Goal: Information Seeking & Learning: Learn about a topic

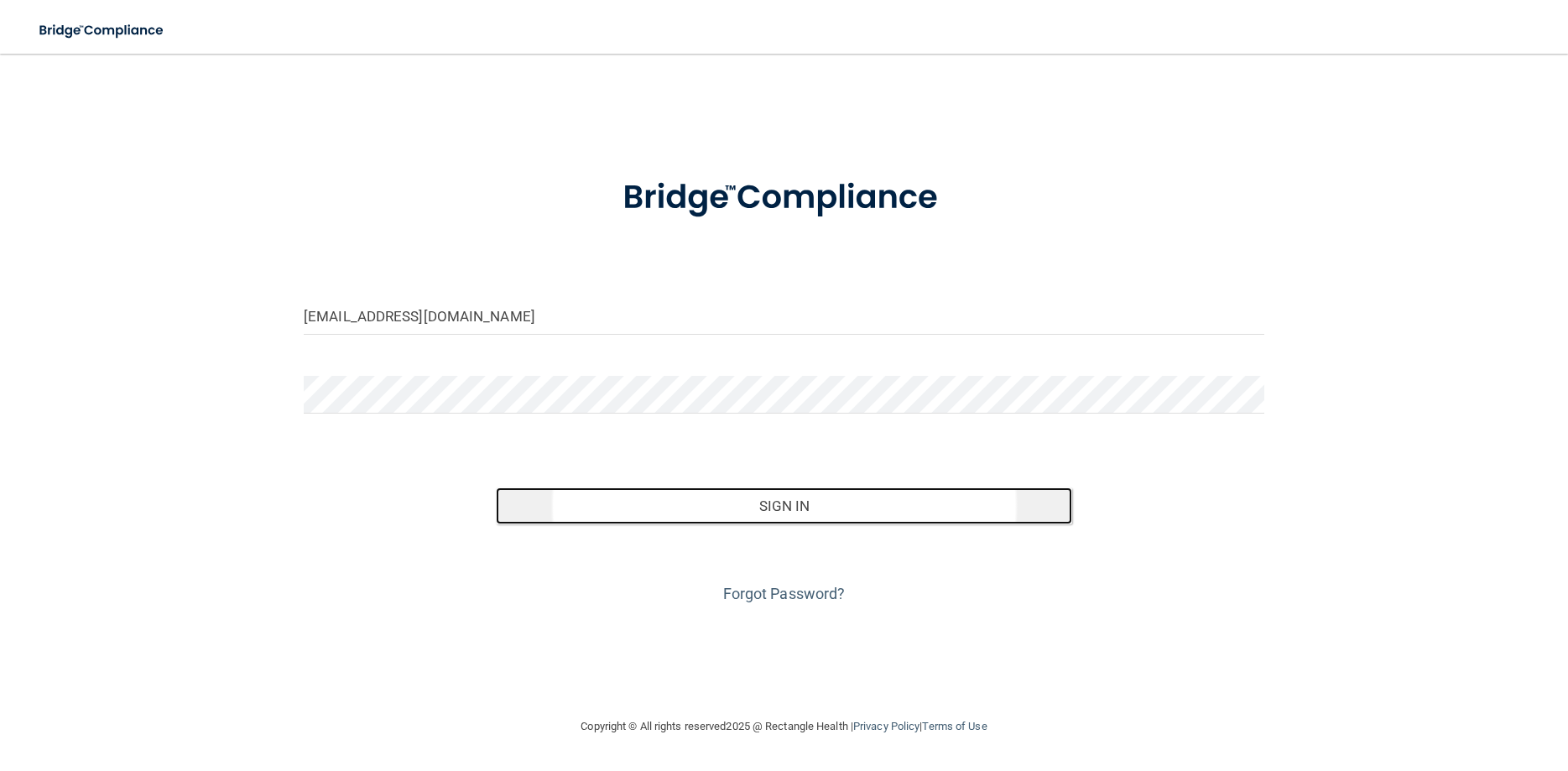
click at [704, 506] on button "Sign In" at bounding box center [784, 506] width 576 height 37
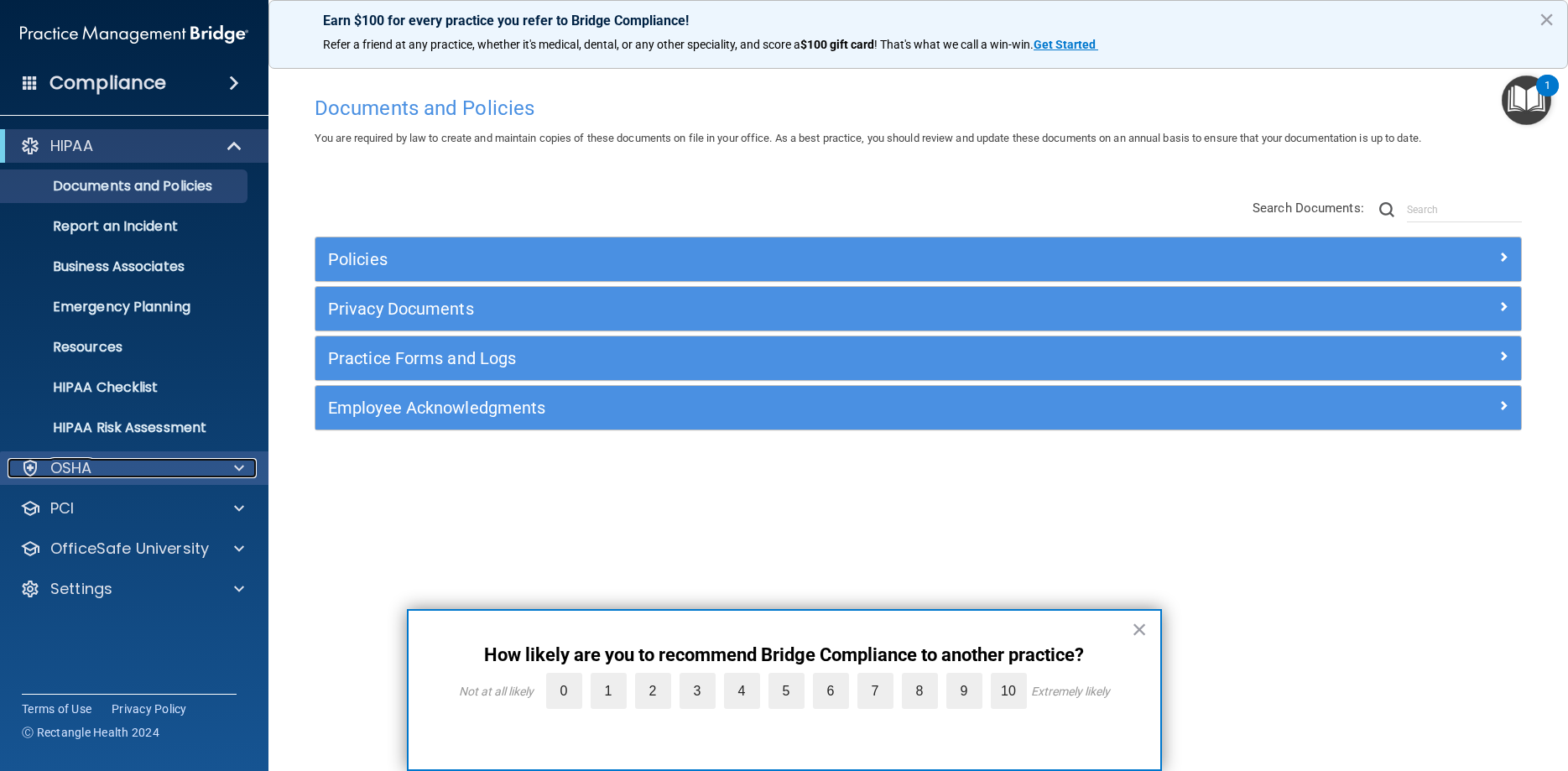
click at [122, 477] on div "OSHA" at bounding box center [112, 468] width 208 height 20
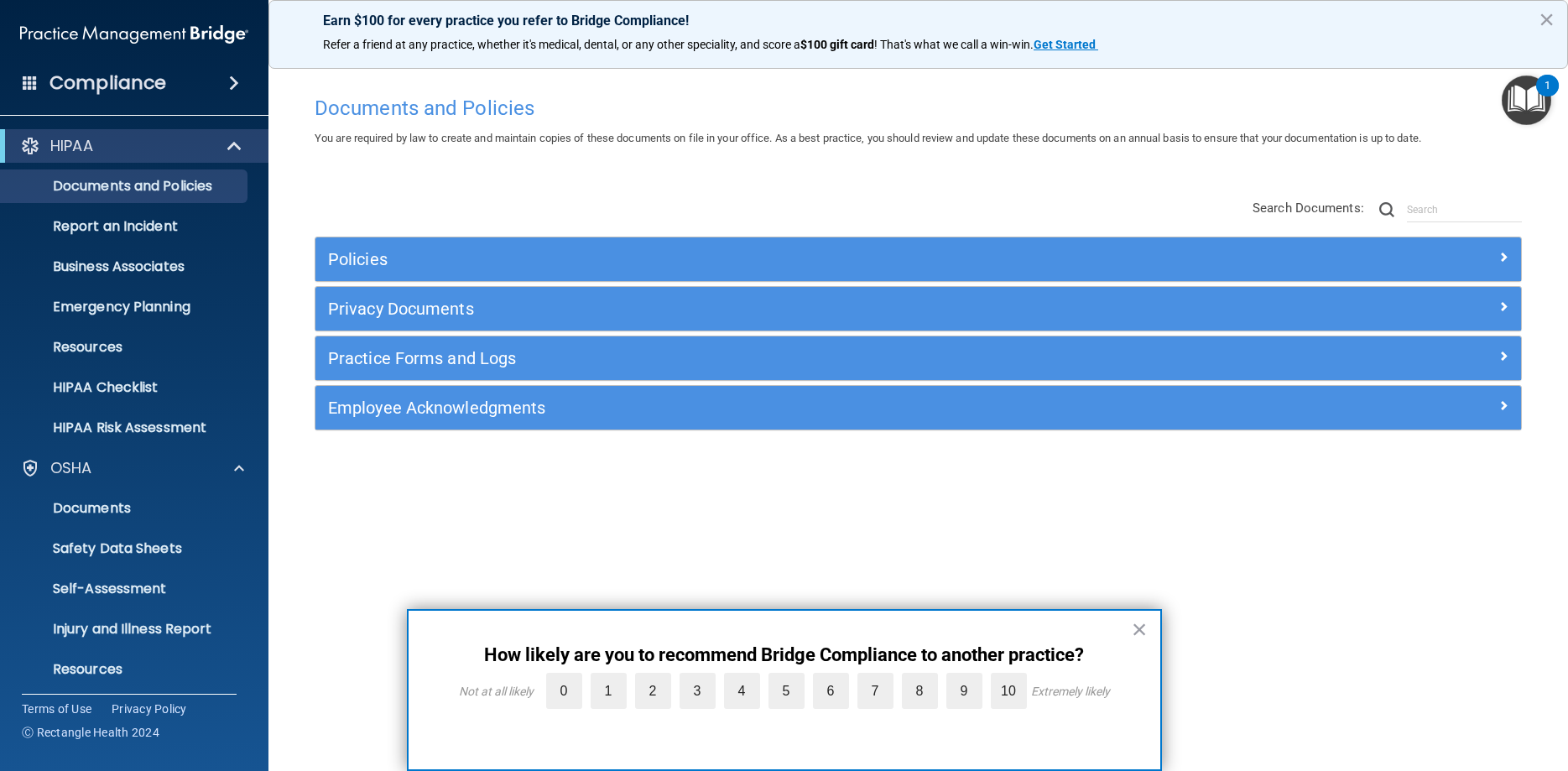
click at [233, 80] on span at bounding box center [234, 83] width 10 height 20
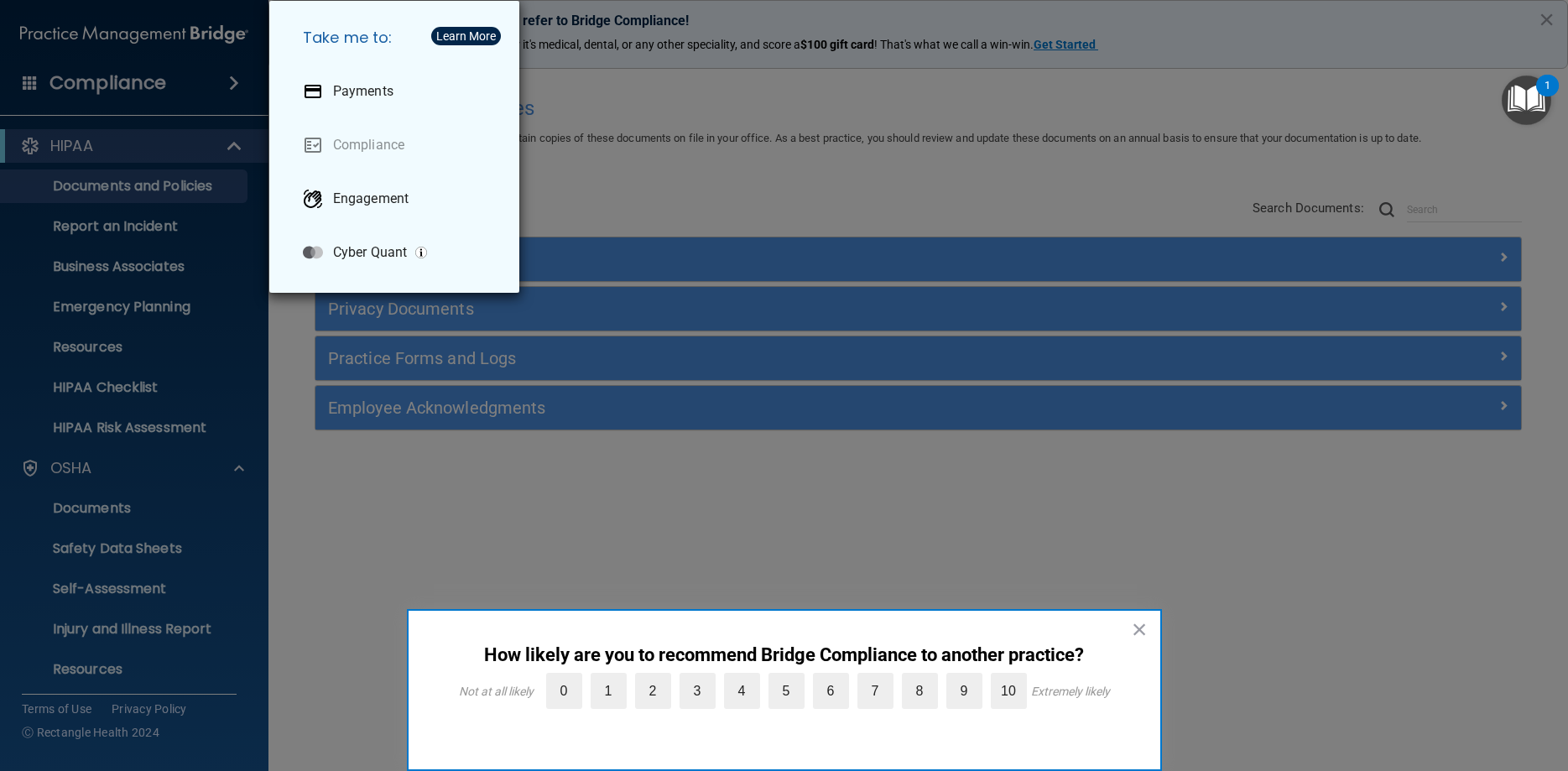
click at [159, 83] on div "Take me to: Payments Compliance Engagement Cyber Quant" at bounding box center [784, 385] width 1568 height 771
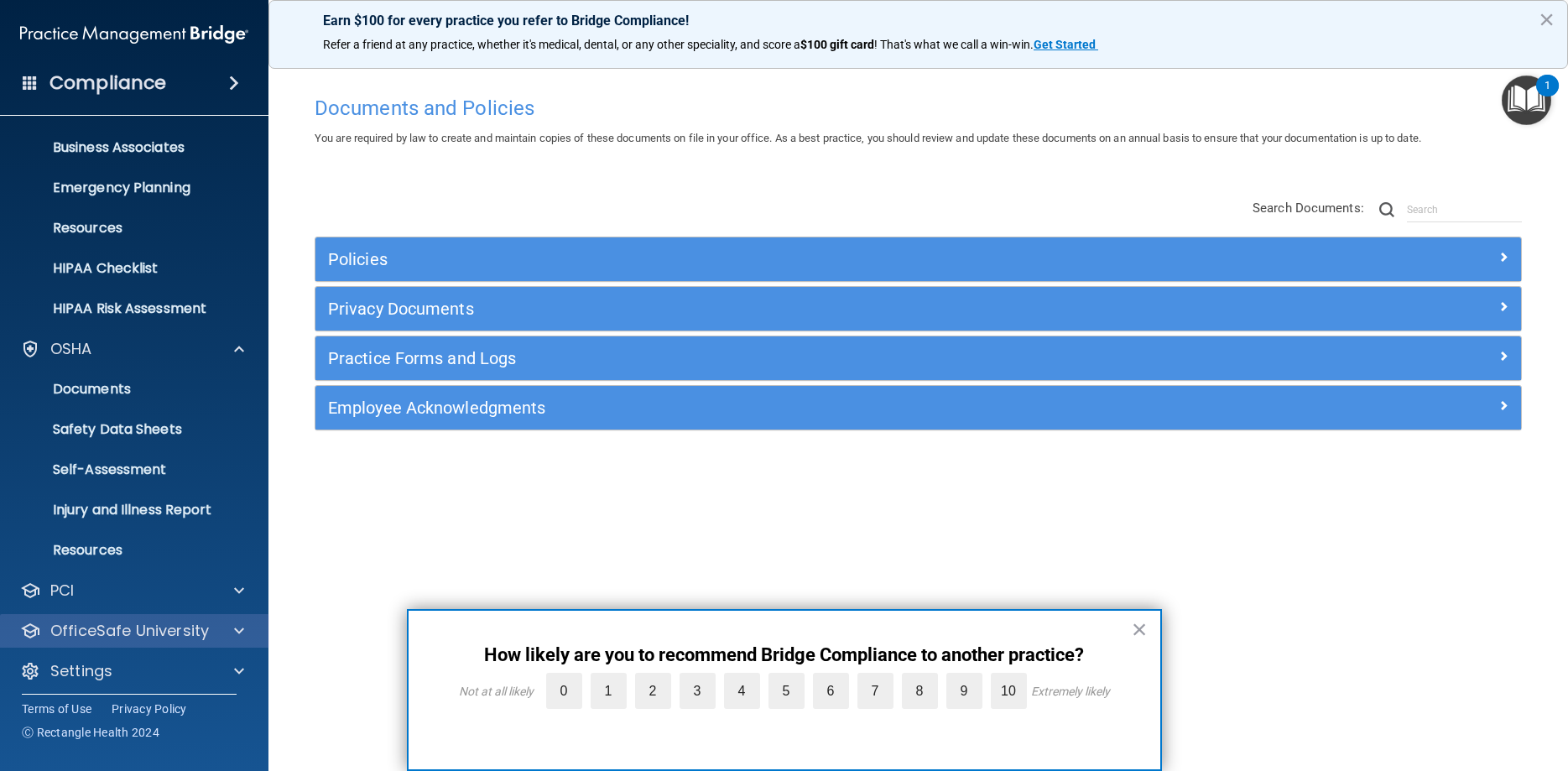
scroll to position [127, 0]
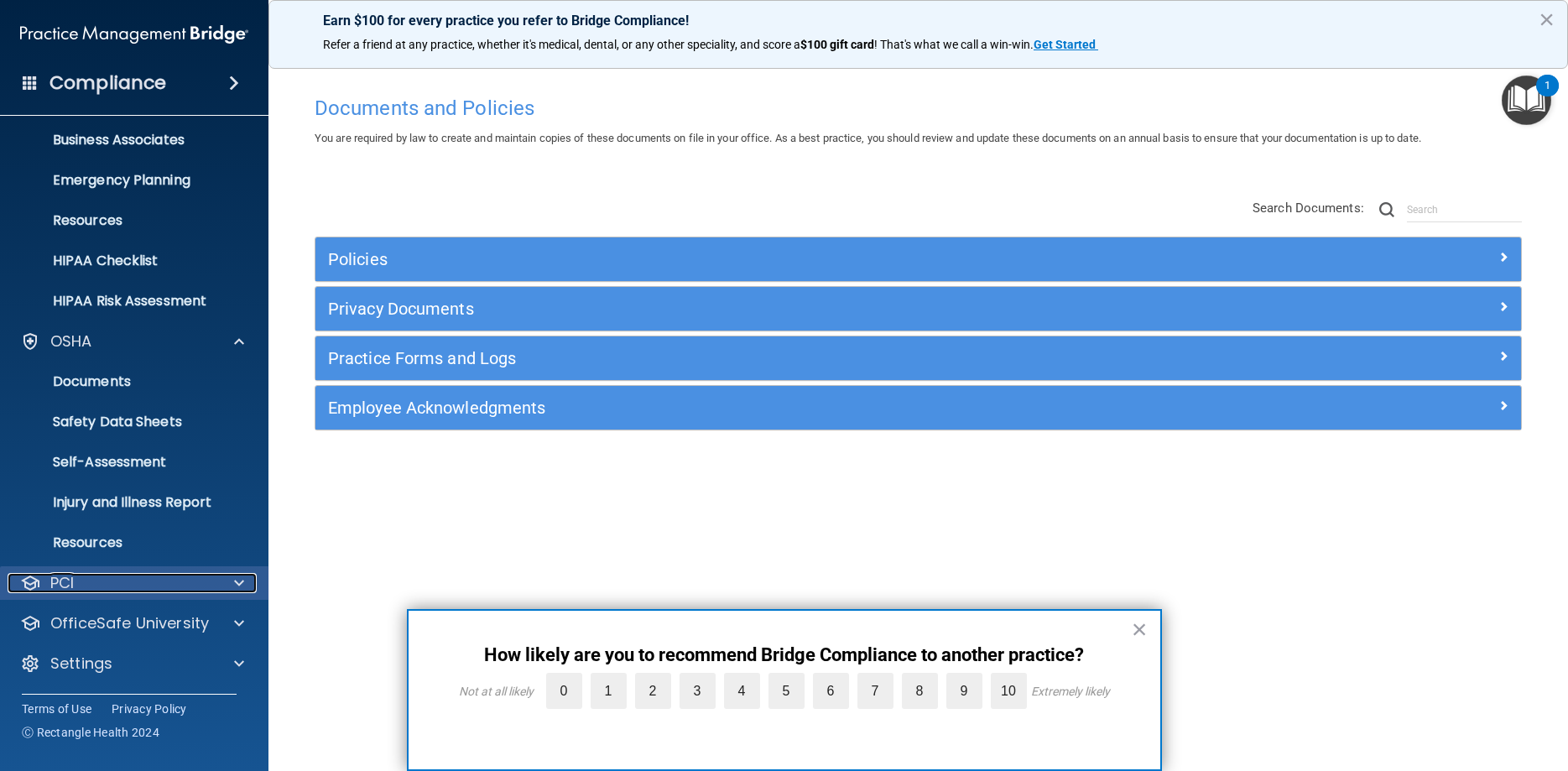
click at [108, 582] on div "PCI" at bounding box center [112, 583] width 208 height 20
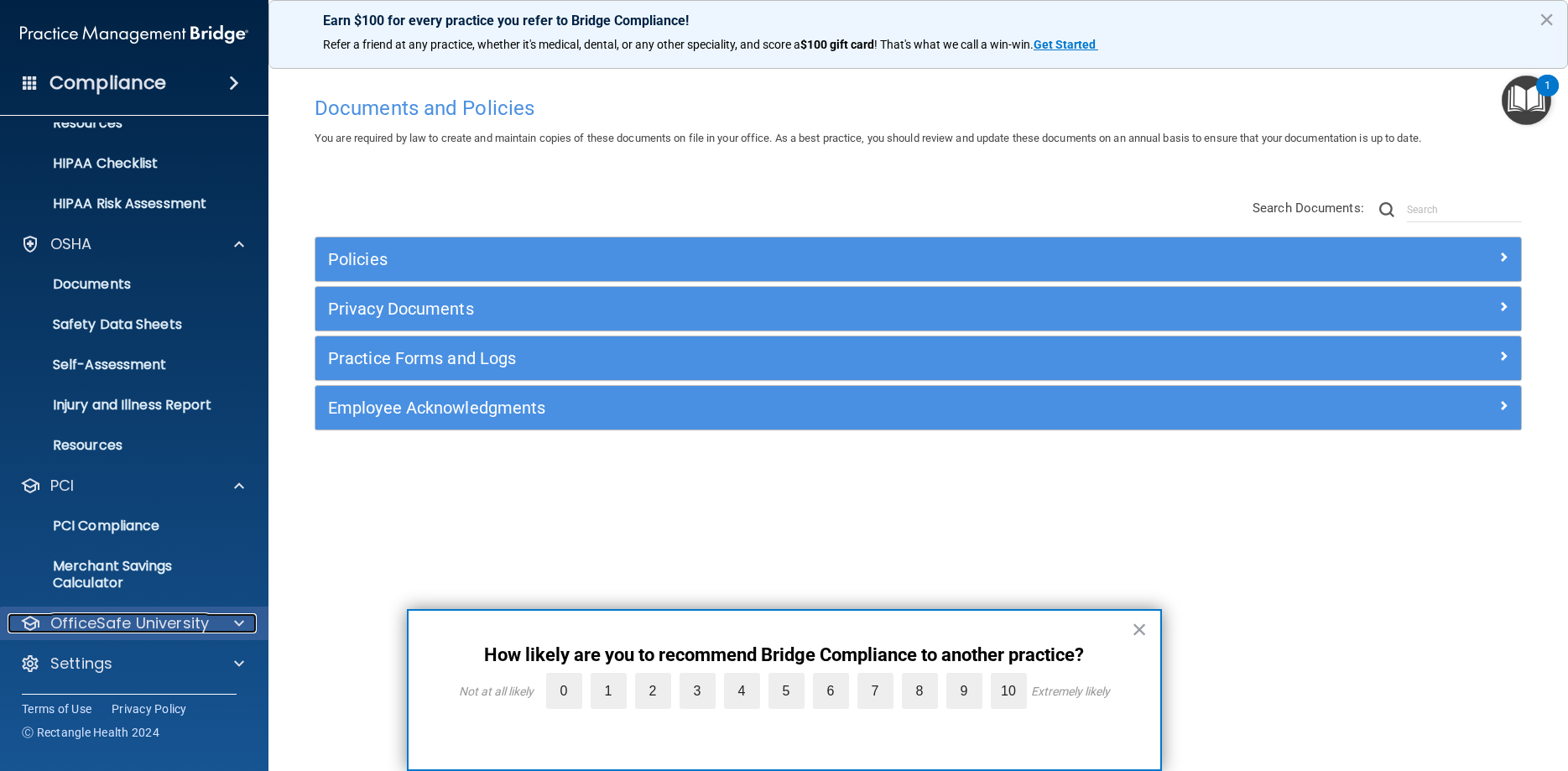
click at [124, 618] on p "OfficeSafe University" at bounding box center [129, 623] width 159 height 20
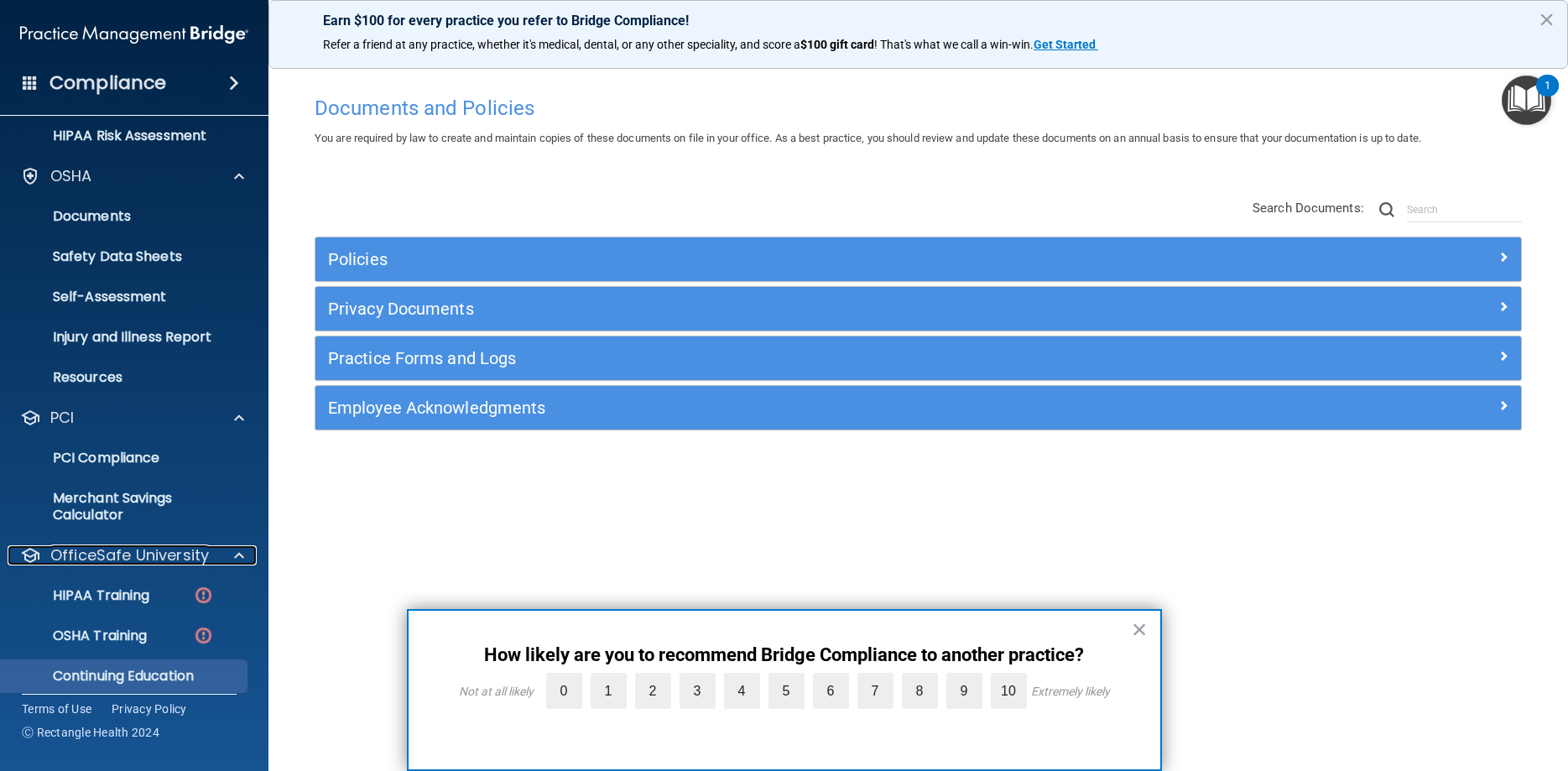
scroll to position [345, 0]
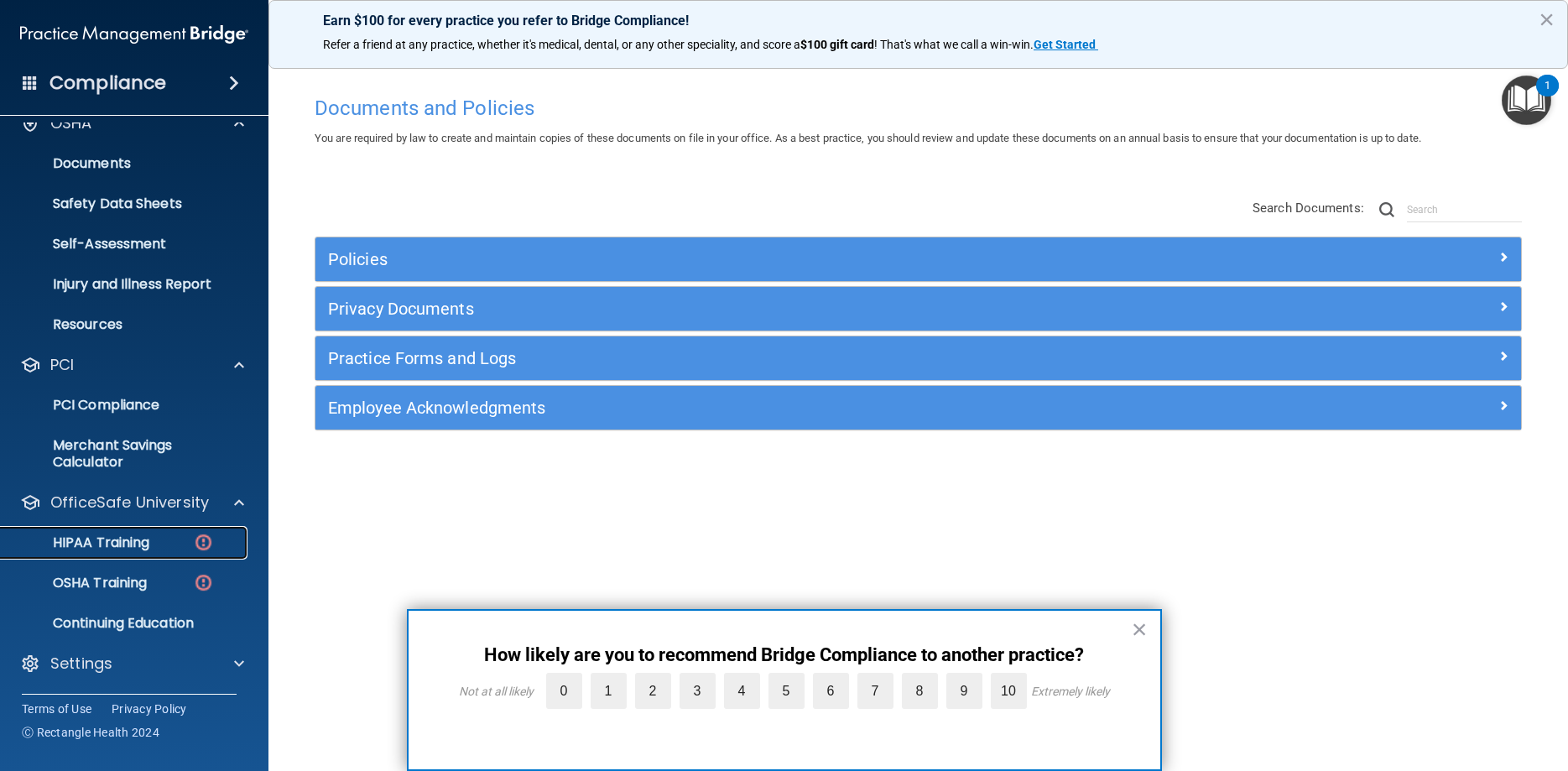
click at [127, 535] on p "HIPAA Training" at bounding box center [80, 543] width 138 height 17
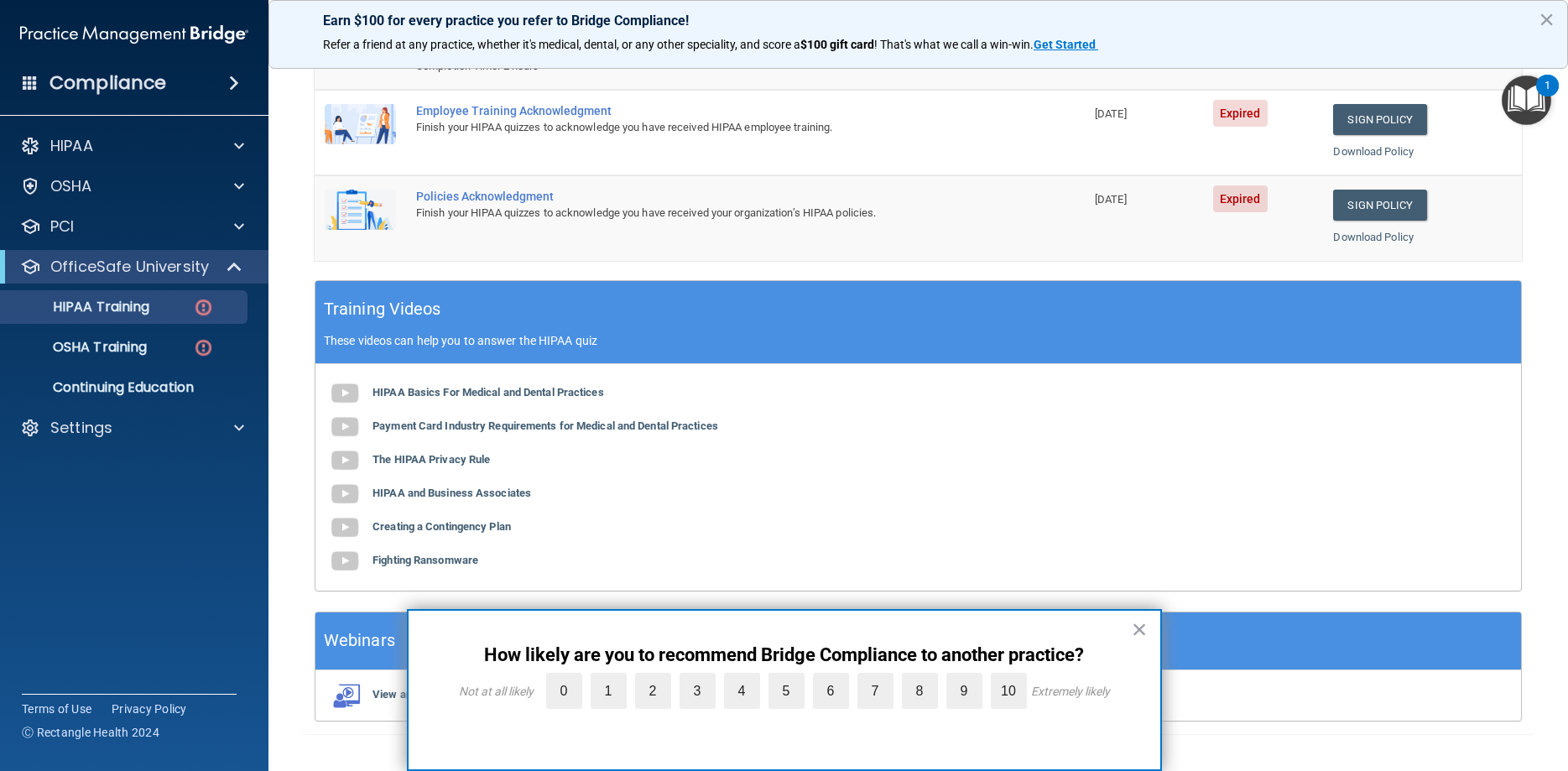
scroll to position [338, 0]
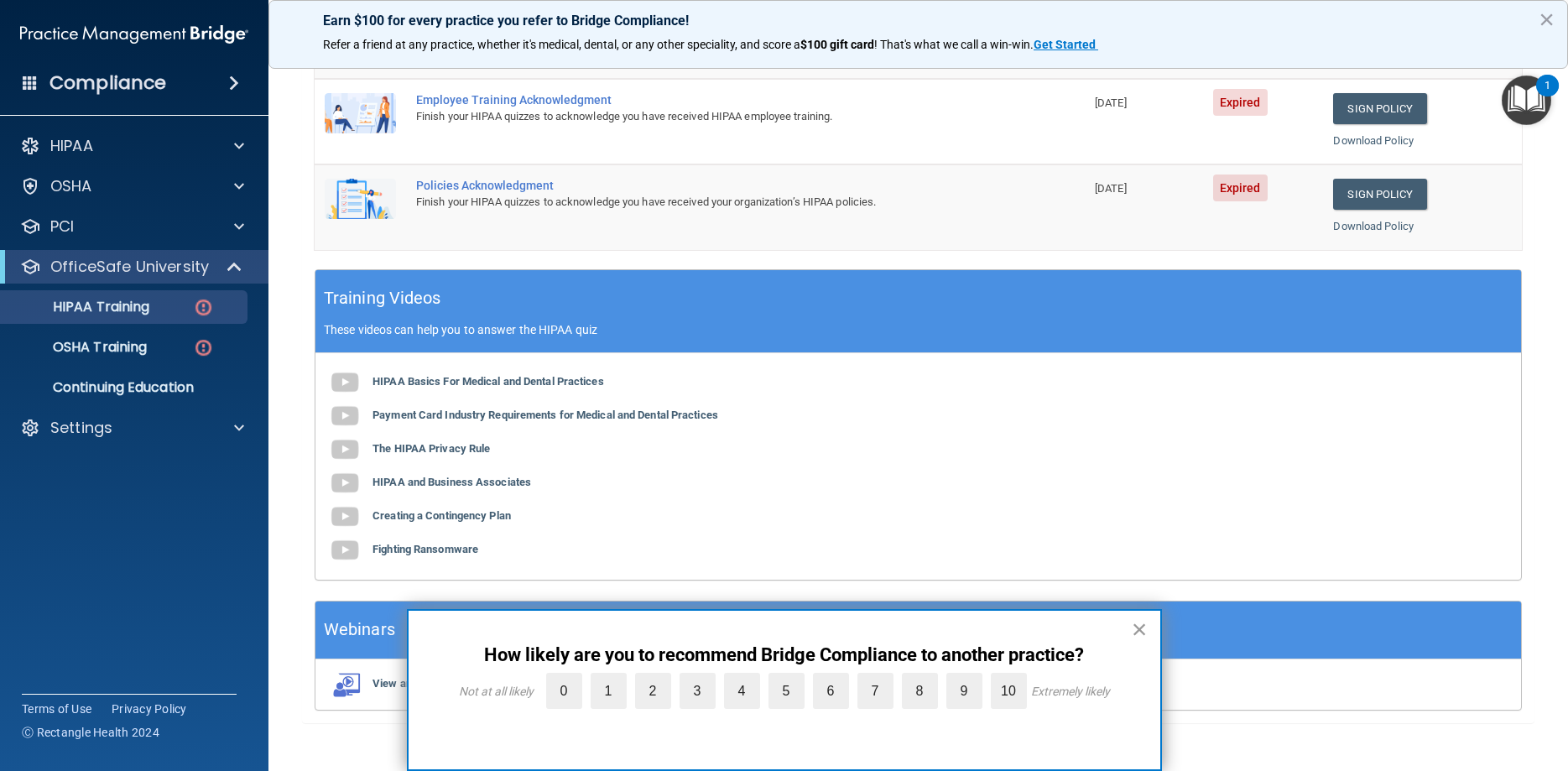
click at [1137, 627] on button "×" at bounding box center [1140, 629] width 16 height 27
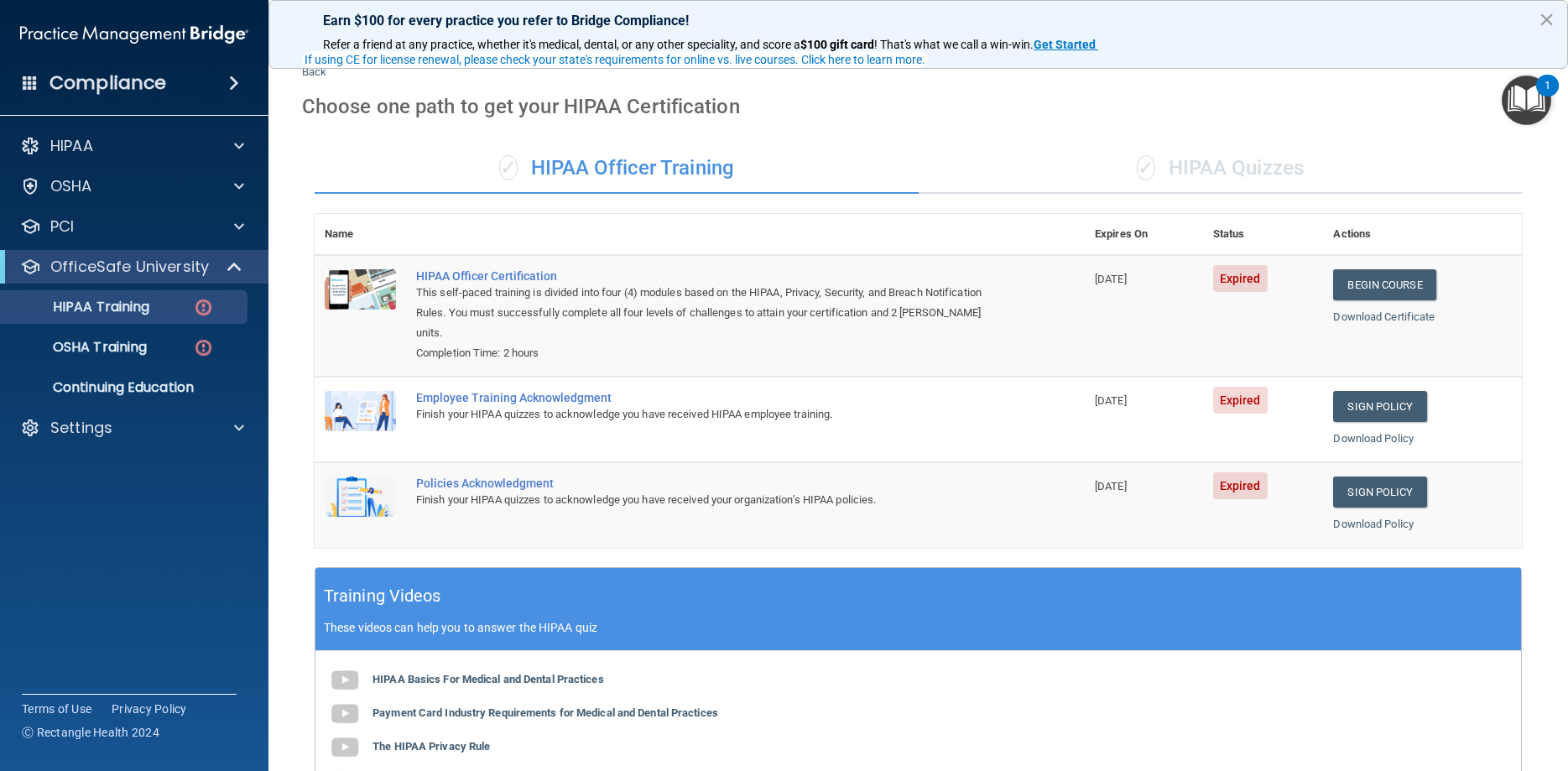
scroll to position [0, 0]
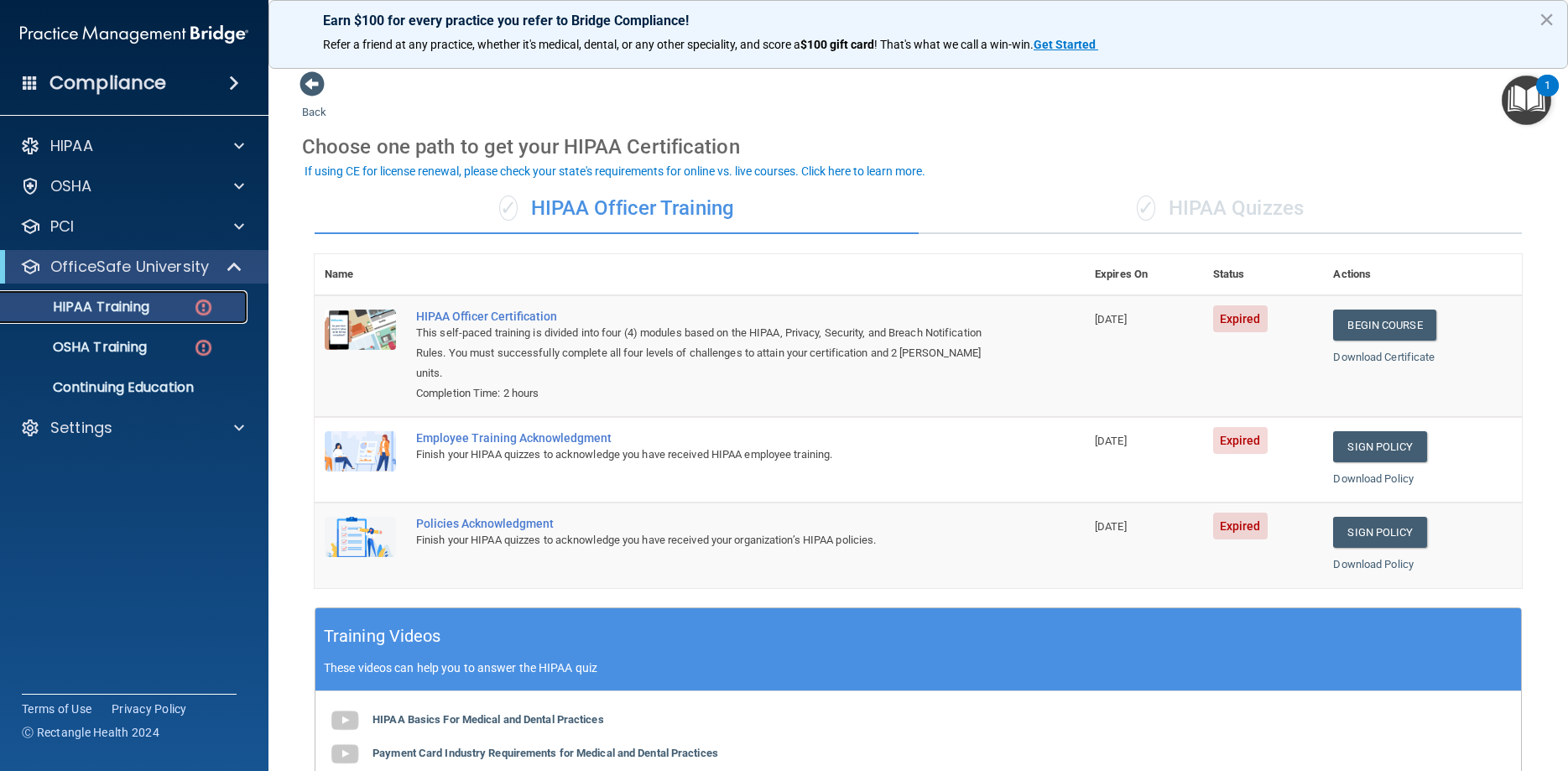
click at [107, 310] on p "HIPAA Training" at bounding box center [80, 307] width 138 height 17
click at [104, 339] on p "OSHA Training" at bounding box center [79, 347] width 136 height 17
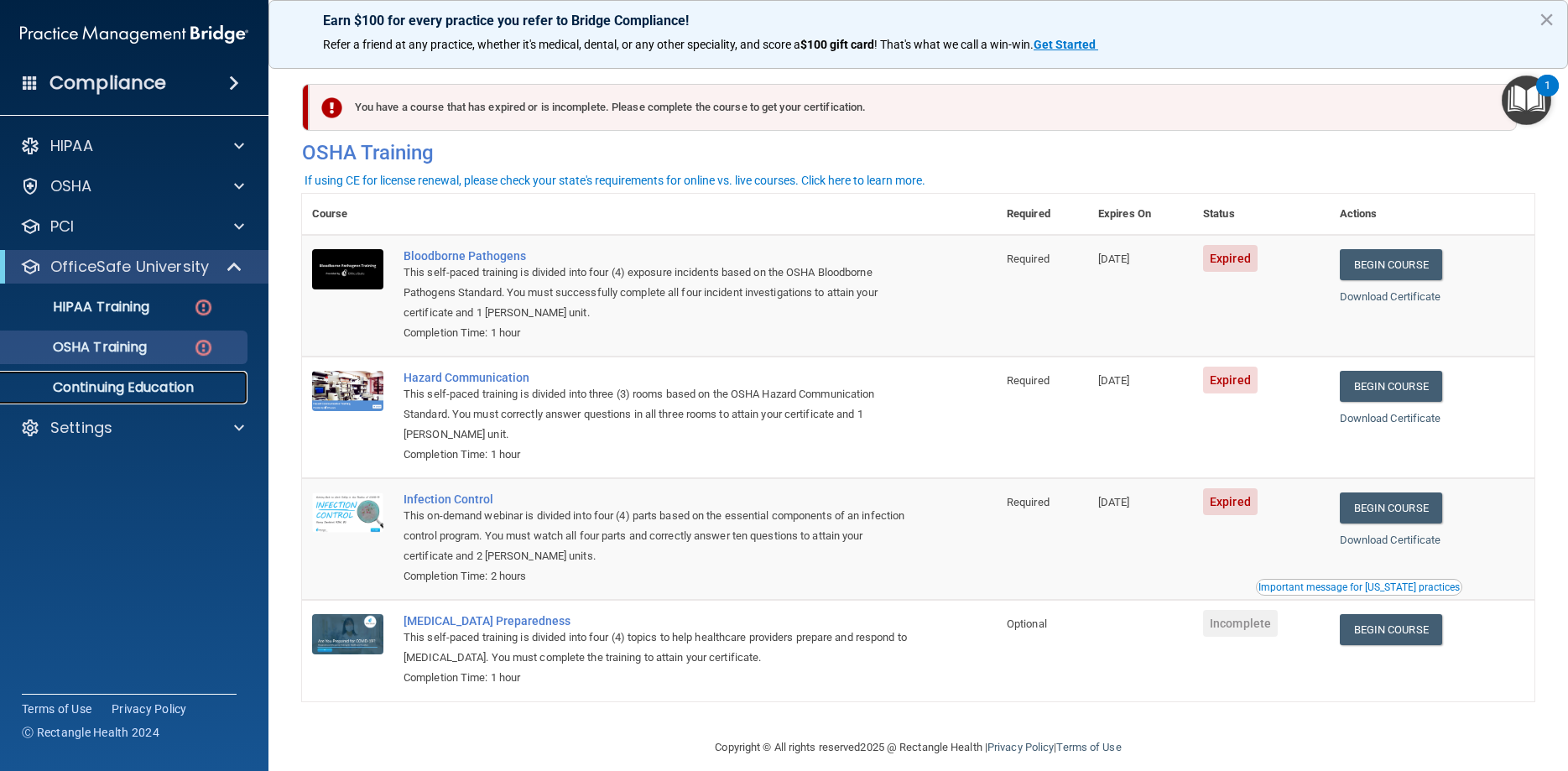
click at [110, 384] on p "Continuing Education" at bounding box center [125, 387] width 229 height 17
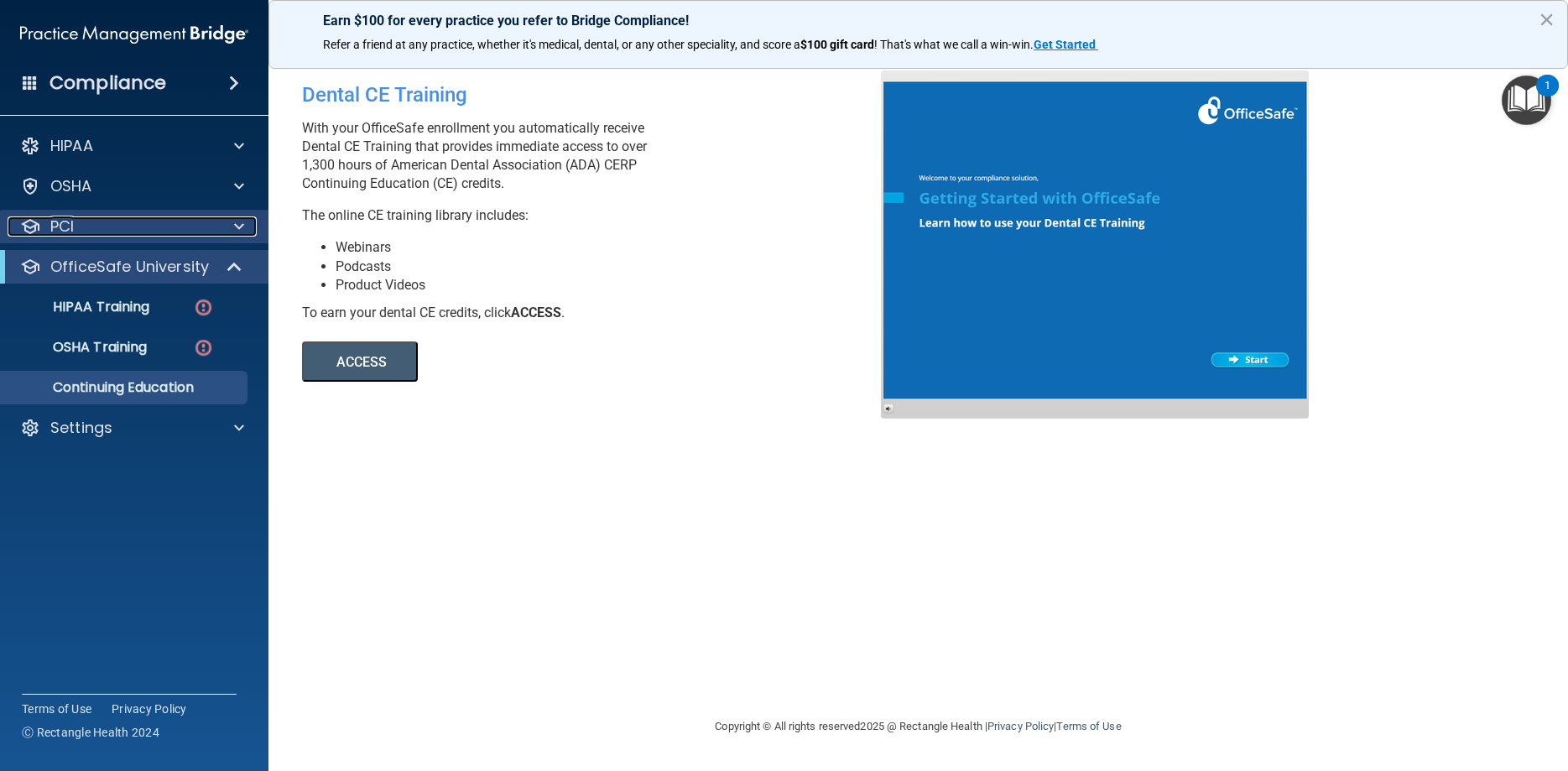
click at [96, 232] on div "PCI" at bounding box center [112, 227] width 208 height 20
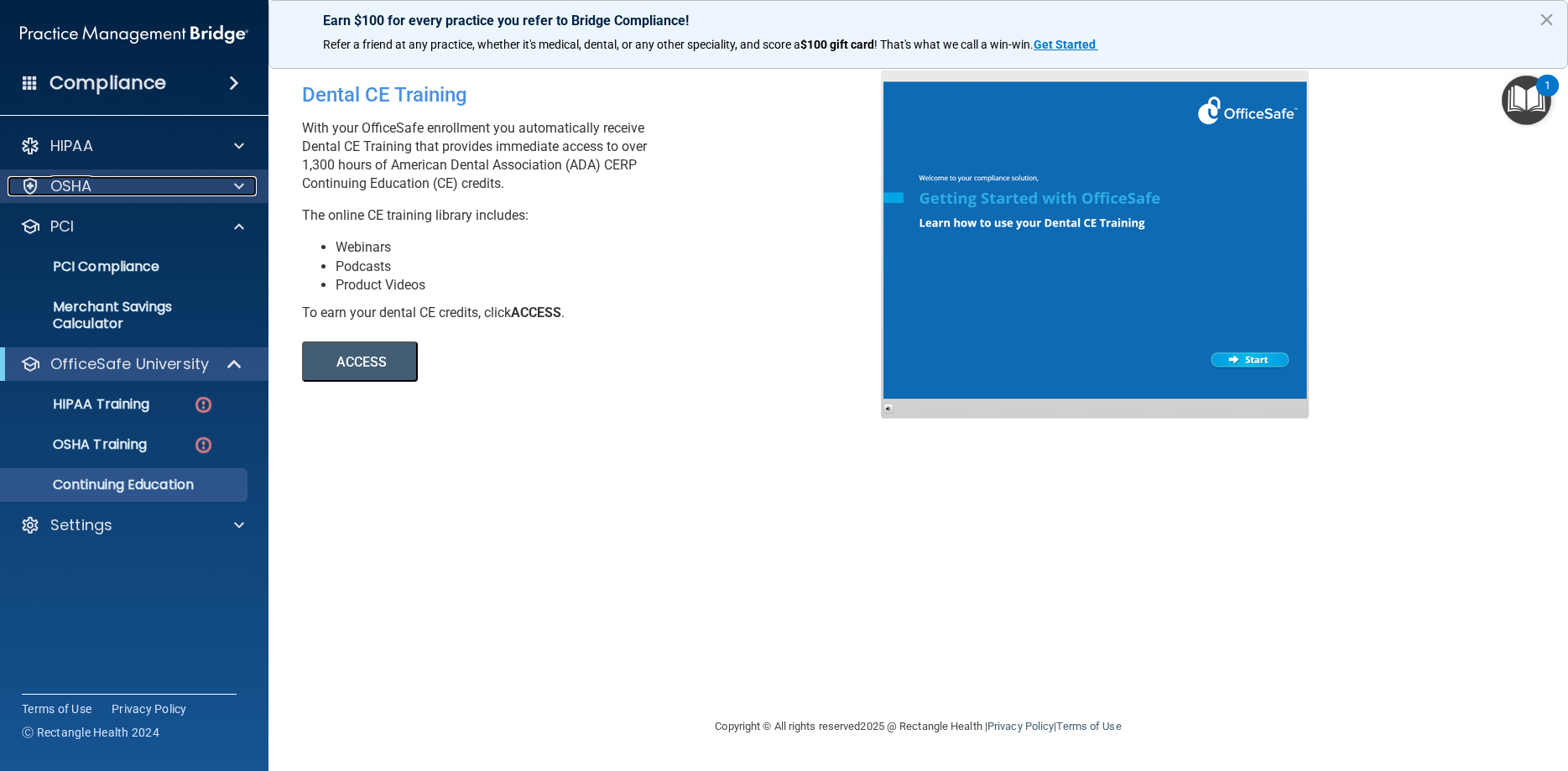
click at [135, 188] on div "OSHA" at bounding box center [112, 186] width 208 height 20
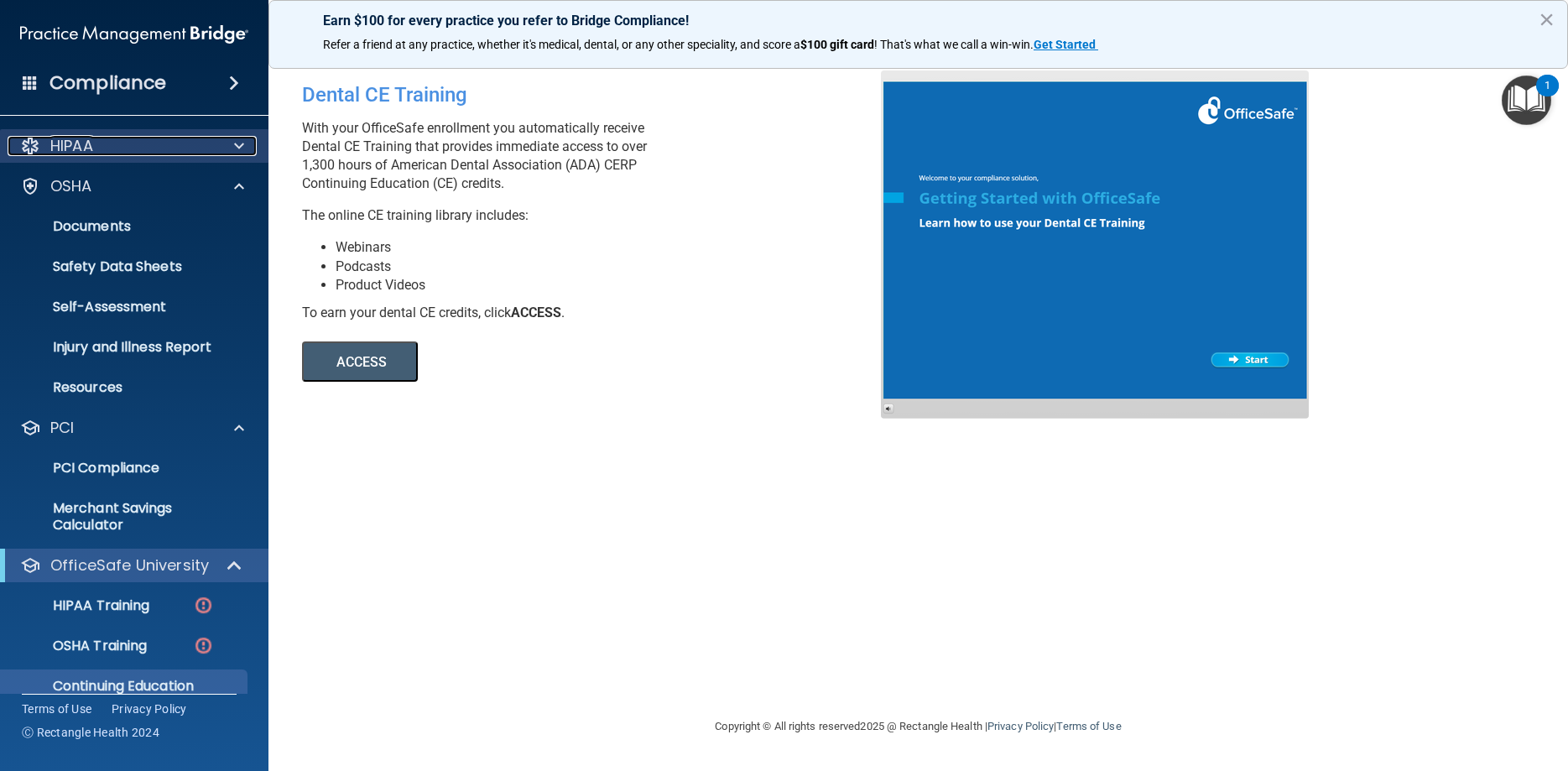
click at [89, 146] on p "HIPAA" at bounding box center [71, 146] width 43 height 20
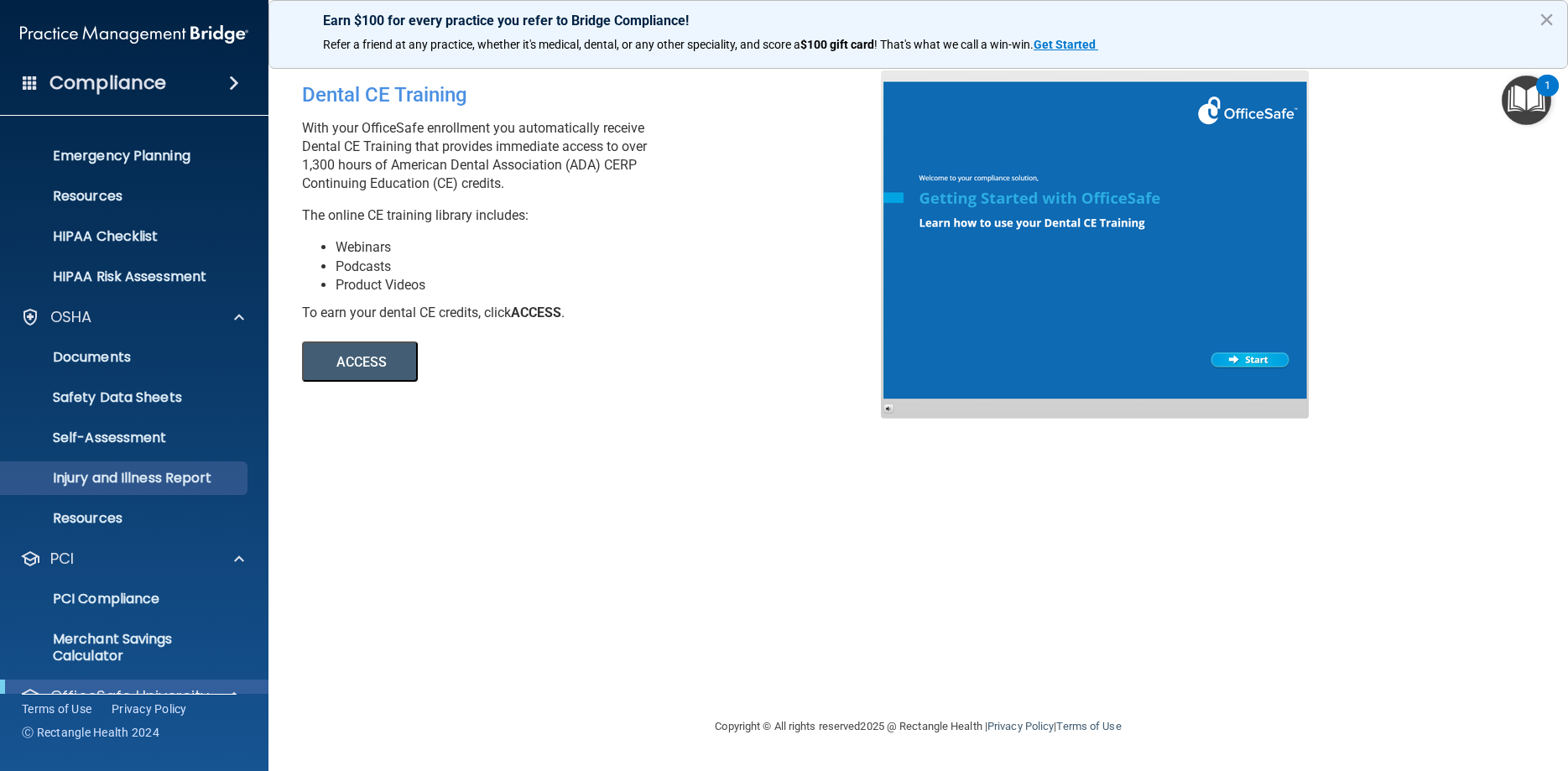
scroll to position [345, 0]
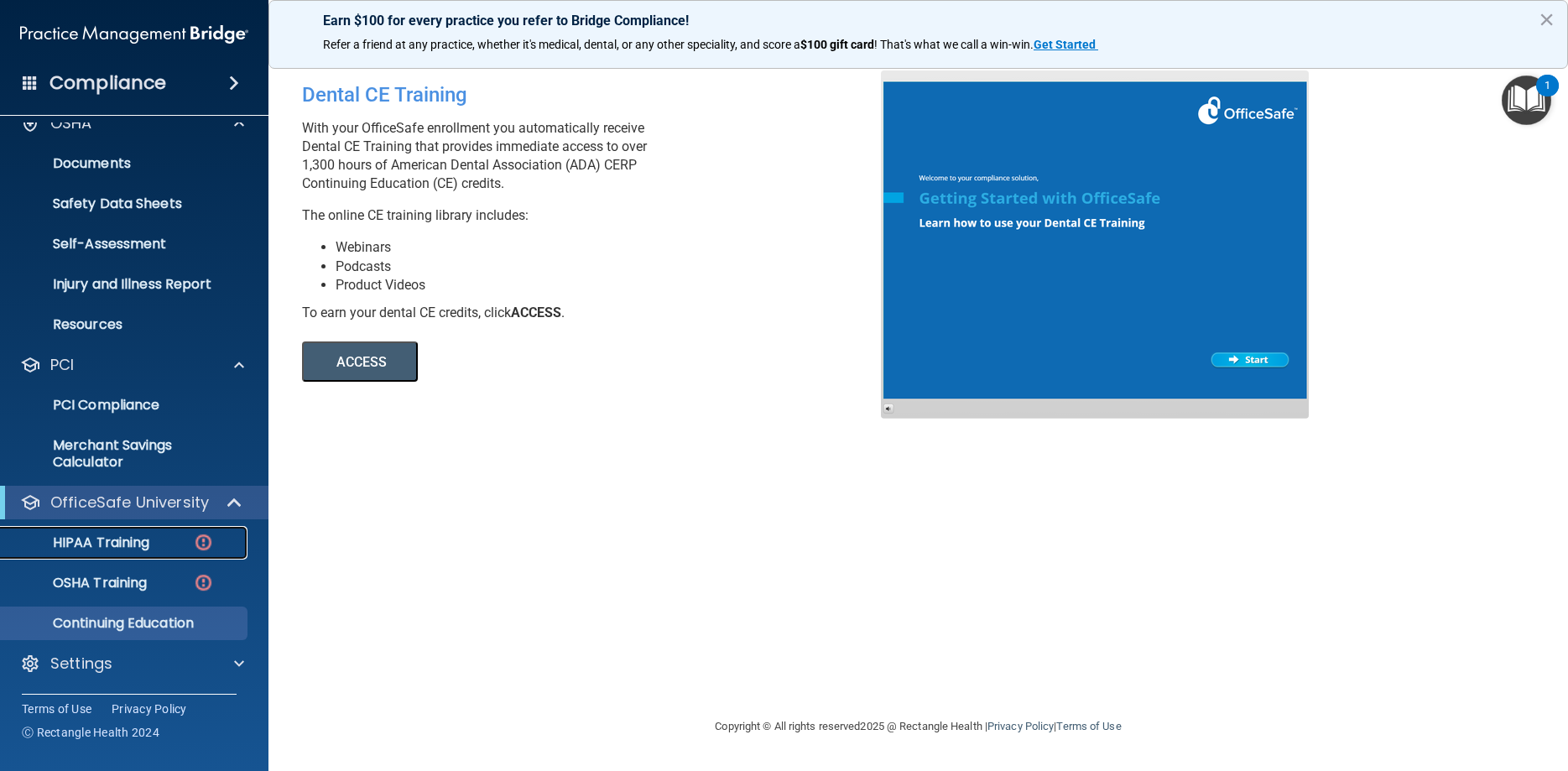
click at [180, 538] on div "HIPAA Training" at bounding box center [125, 543] width 229 height 17
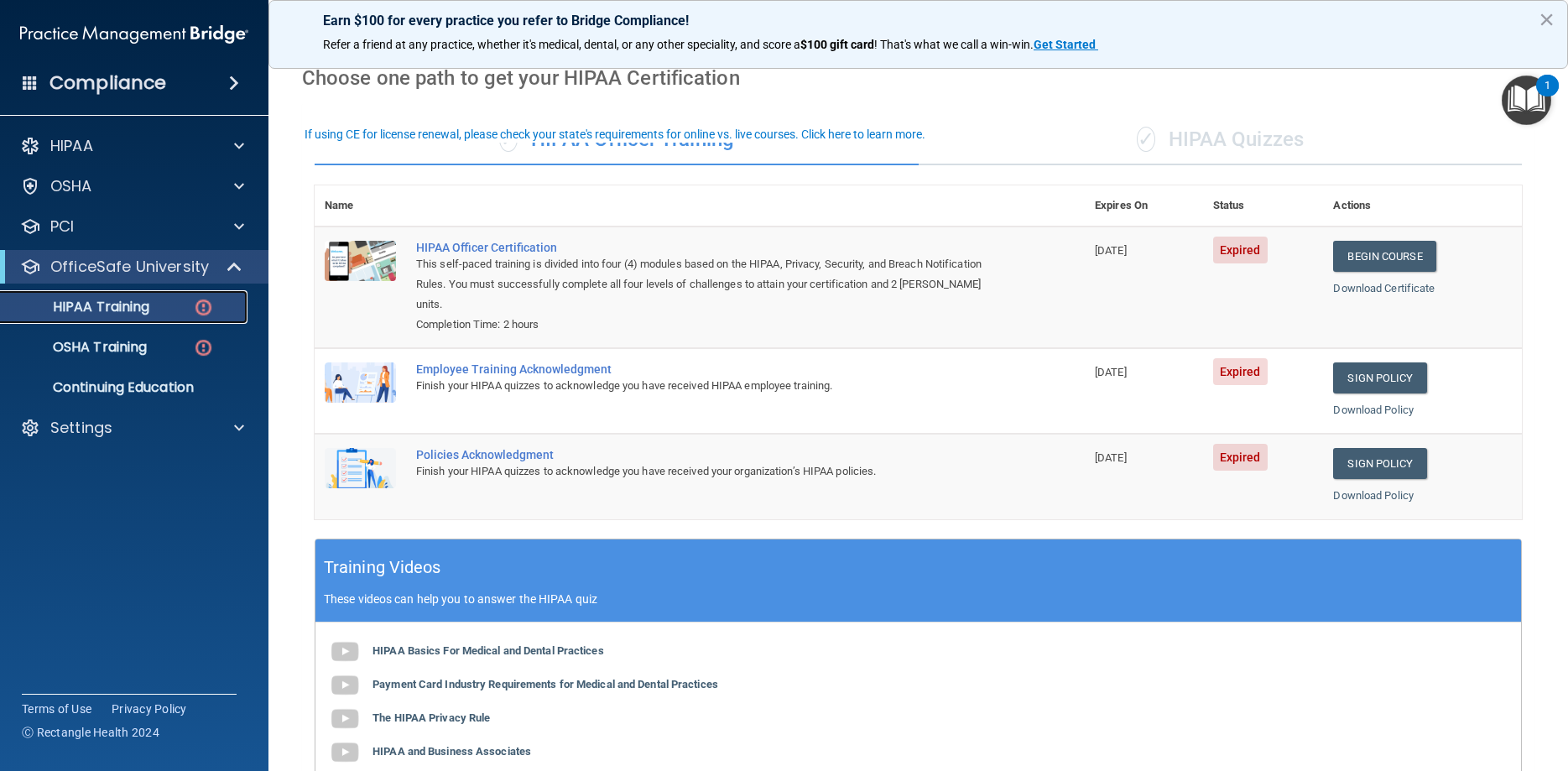
scroll to position [36, 0]
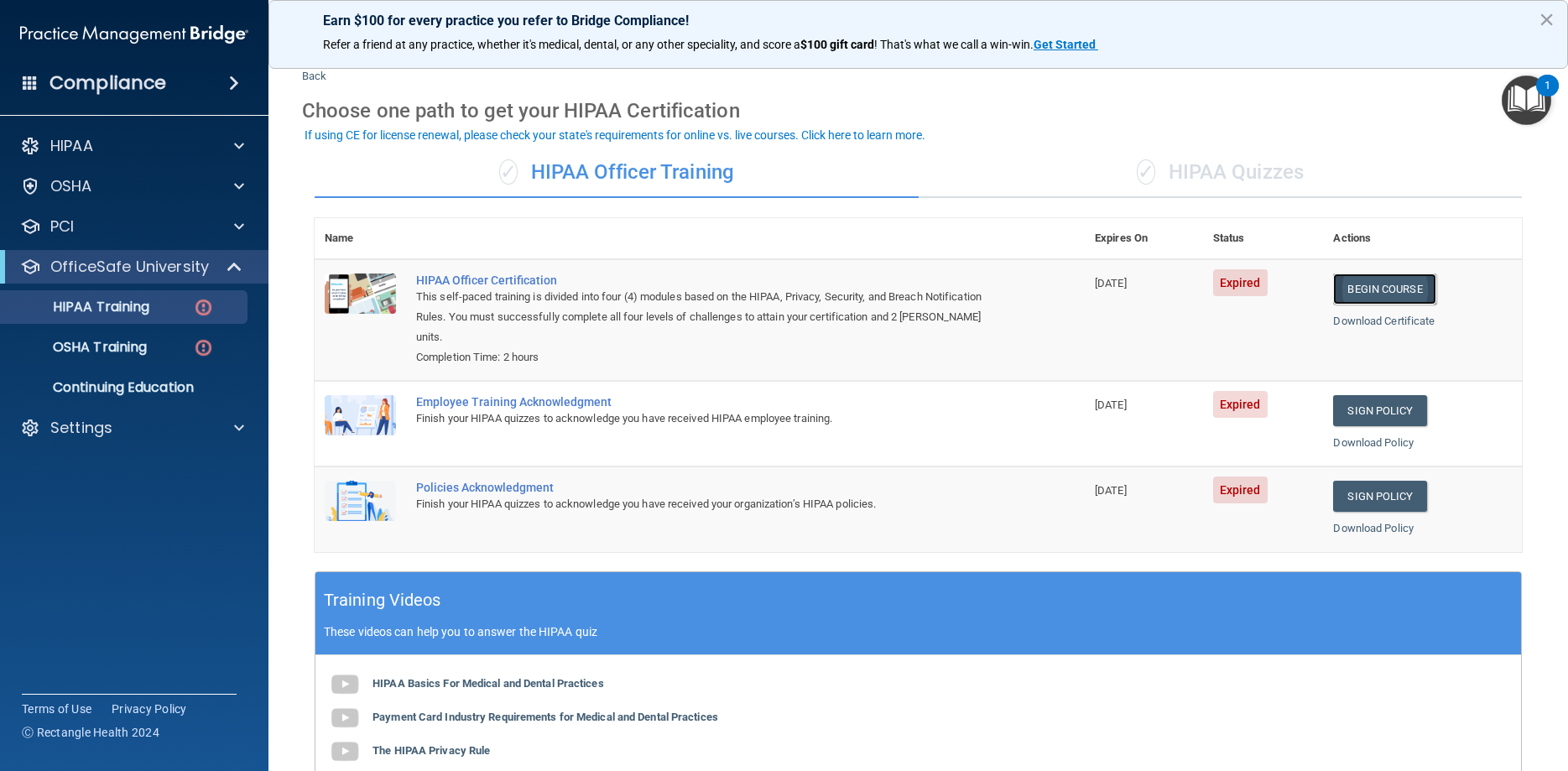
click at [1374, 284] on link "Begin Course" at bounding box center [1384, 289] width 102 height 31
click at [207, 29] on img at bounding box center [134, 35] width 228 height 34
click at [1541, 17] on button "×" at bounding box center [1547, 19] width 16 height 27
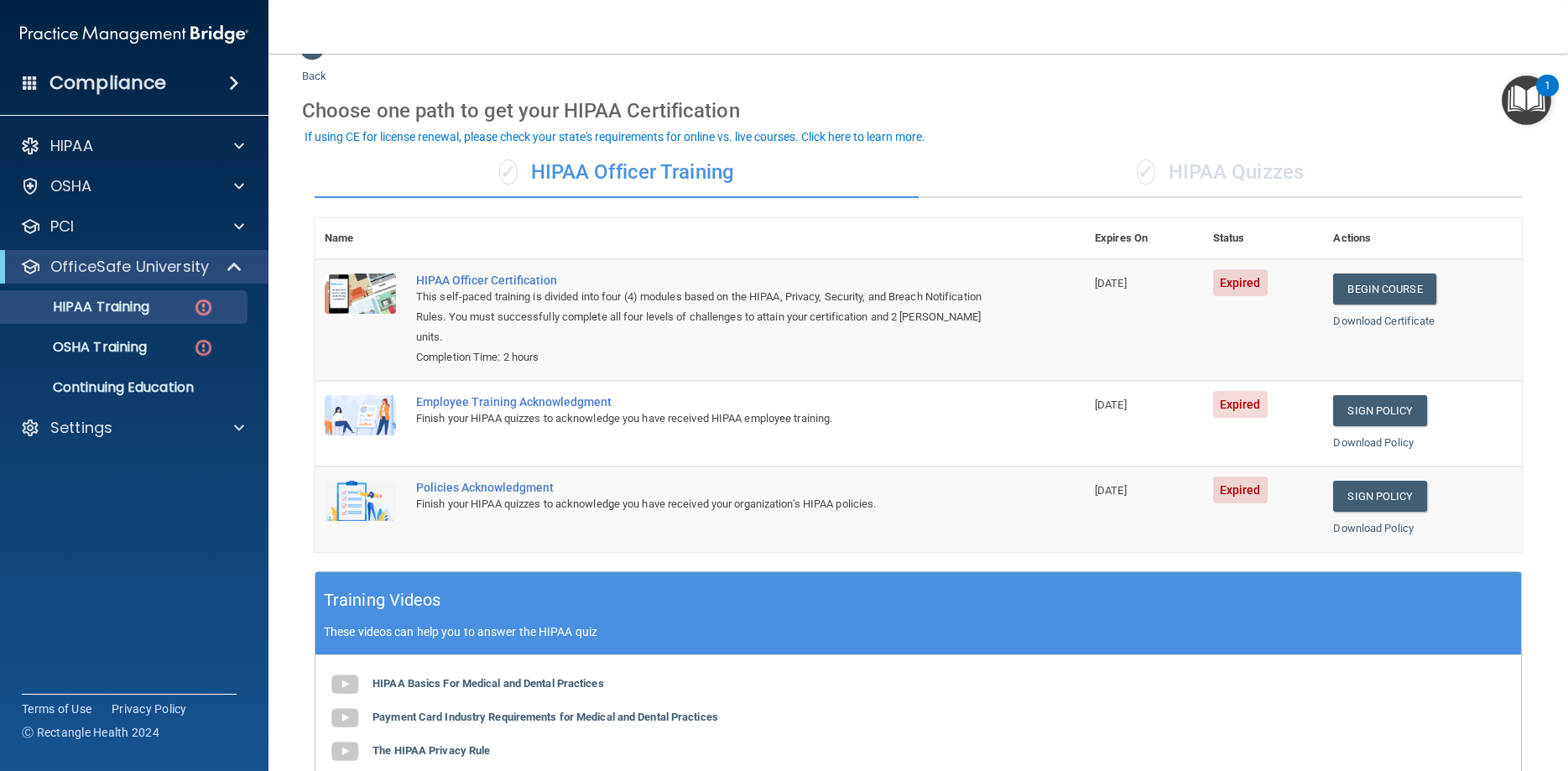
scroll to position [0, 0]
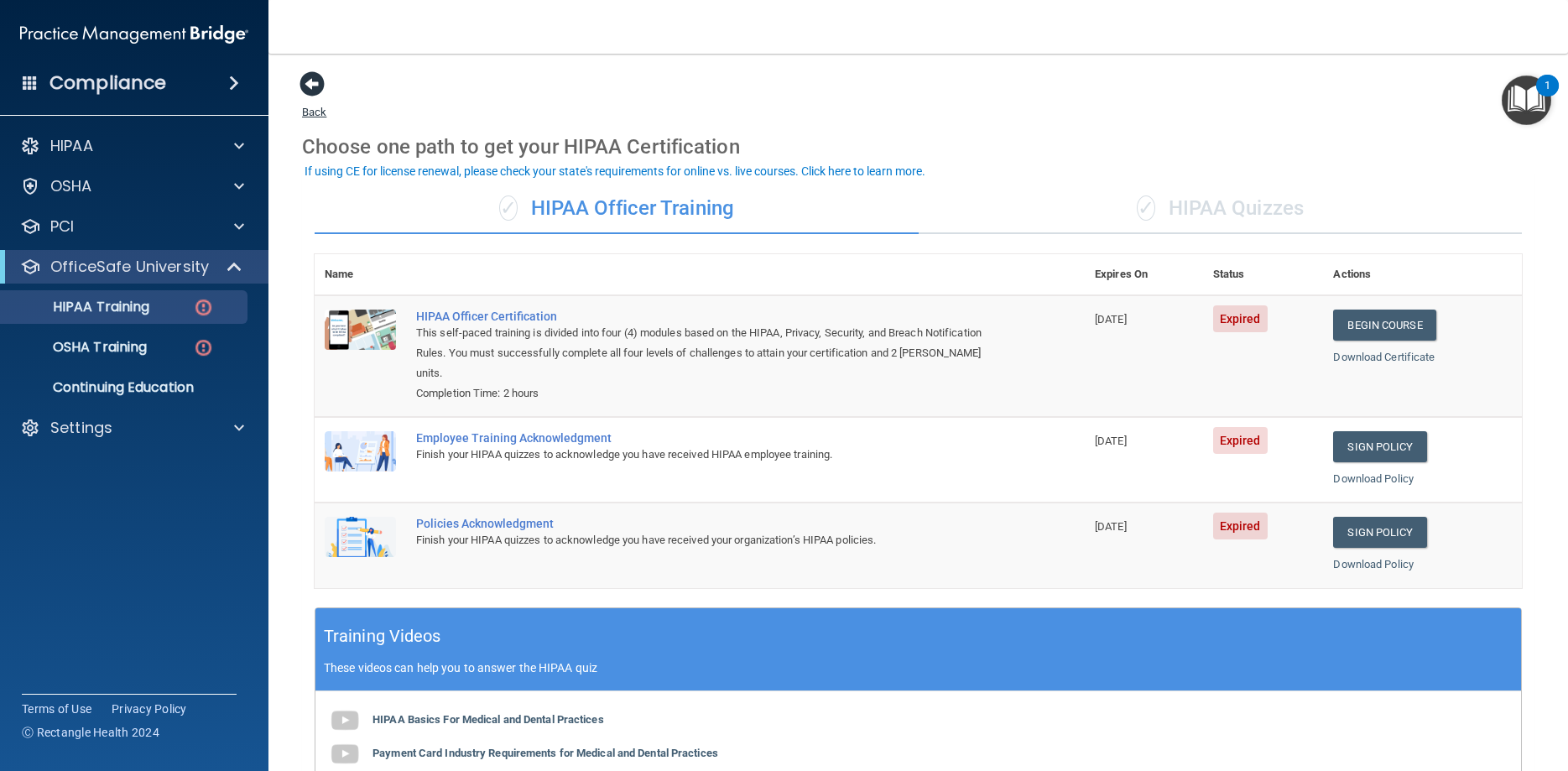
click at [316, 76] on span at bounding box center [312, 83] width 25 height 25
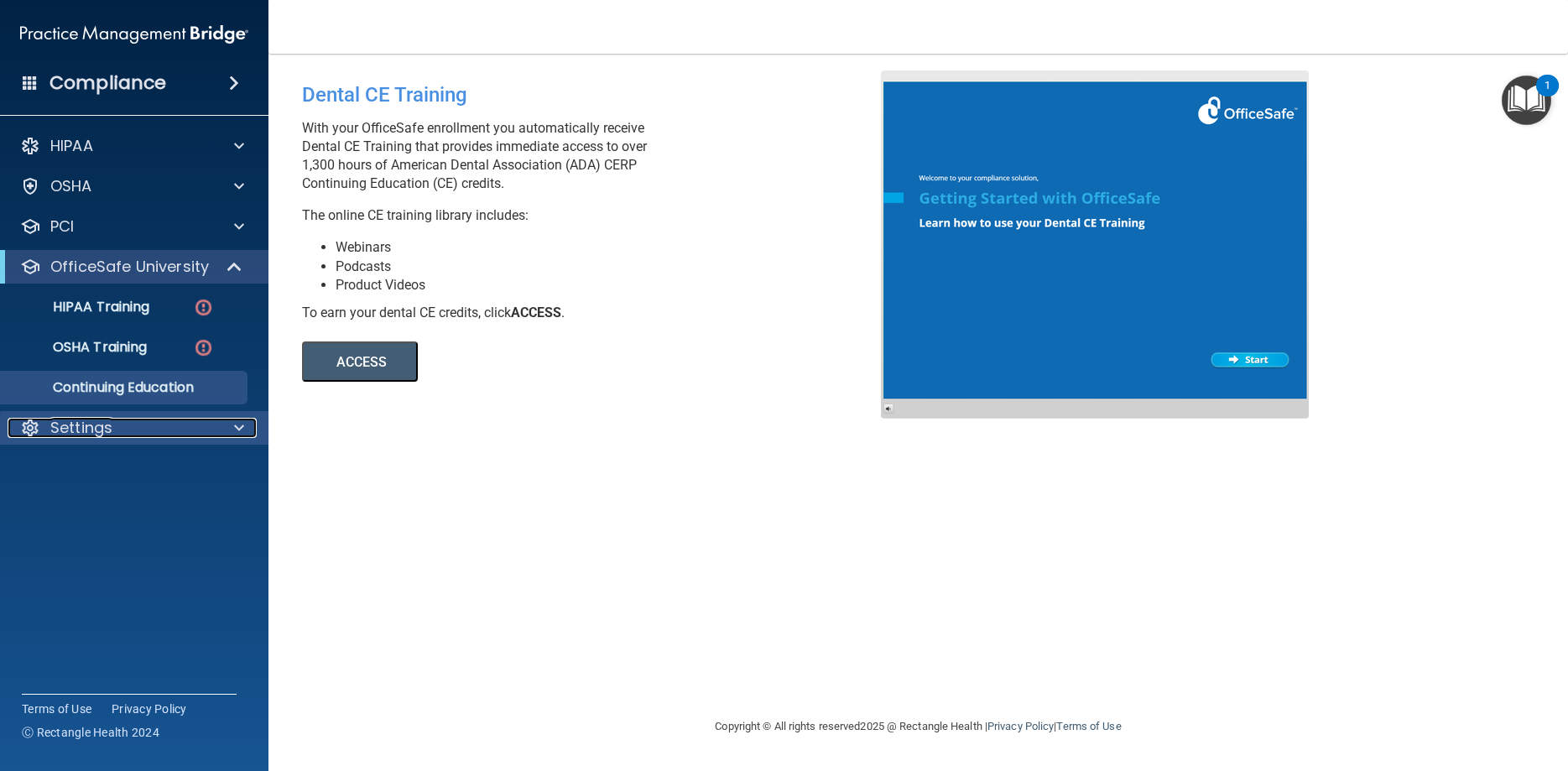
click at [115, 428] on div "Settings" at bounding box center [112, 428] width 208 height 20
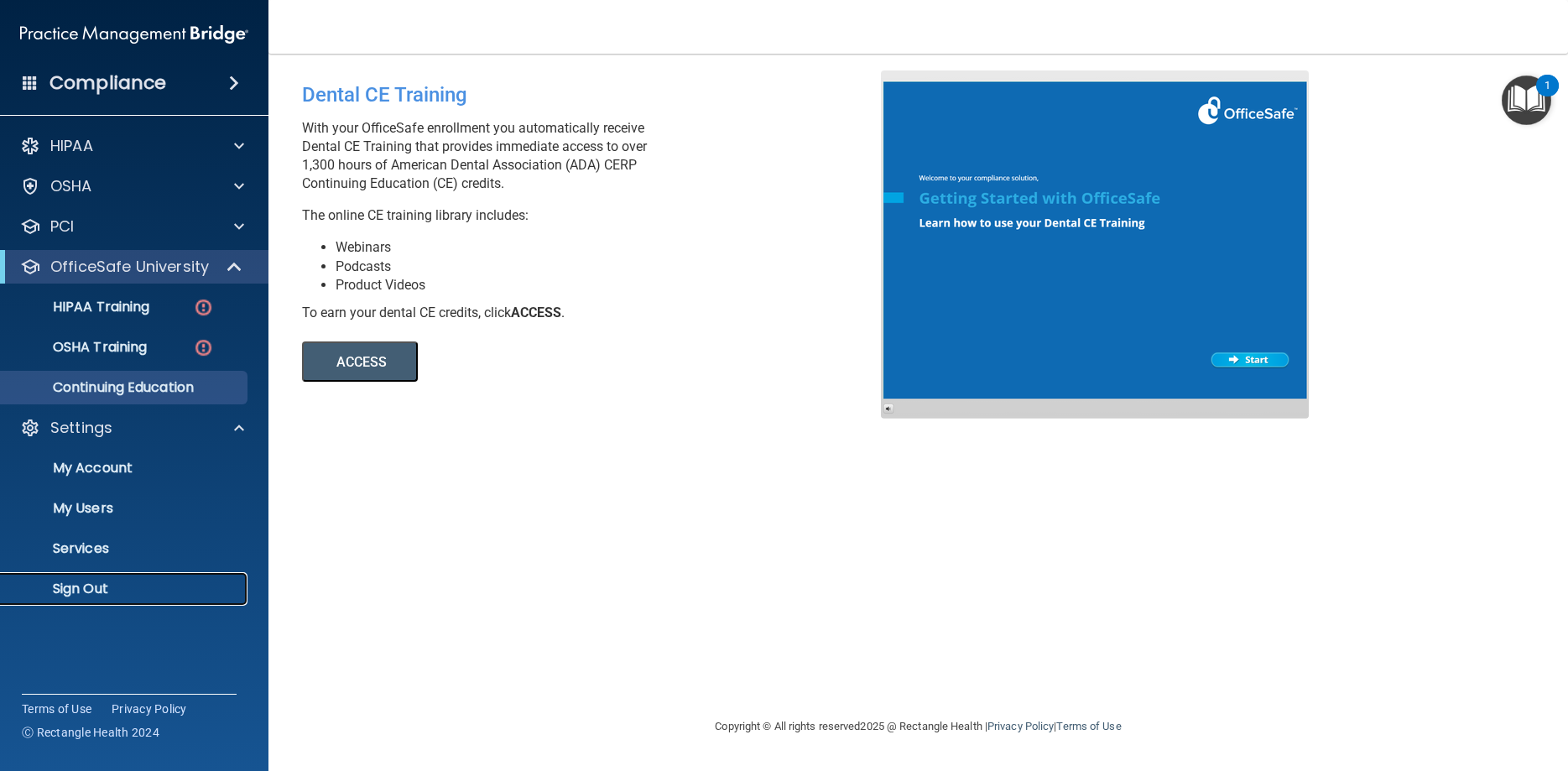
click at [91, 588] on p "Sign Out" at bounding box center [125, 589] width 229 height 17
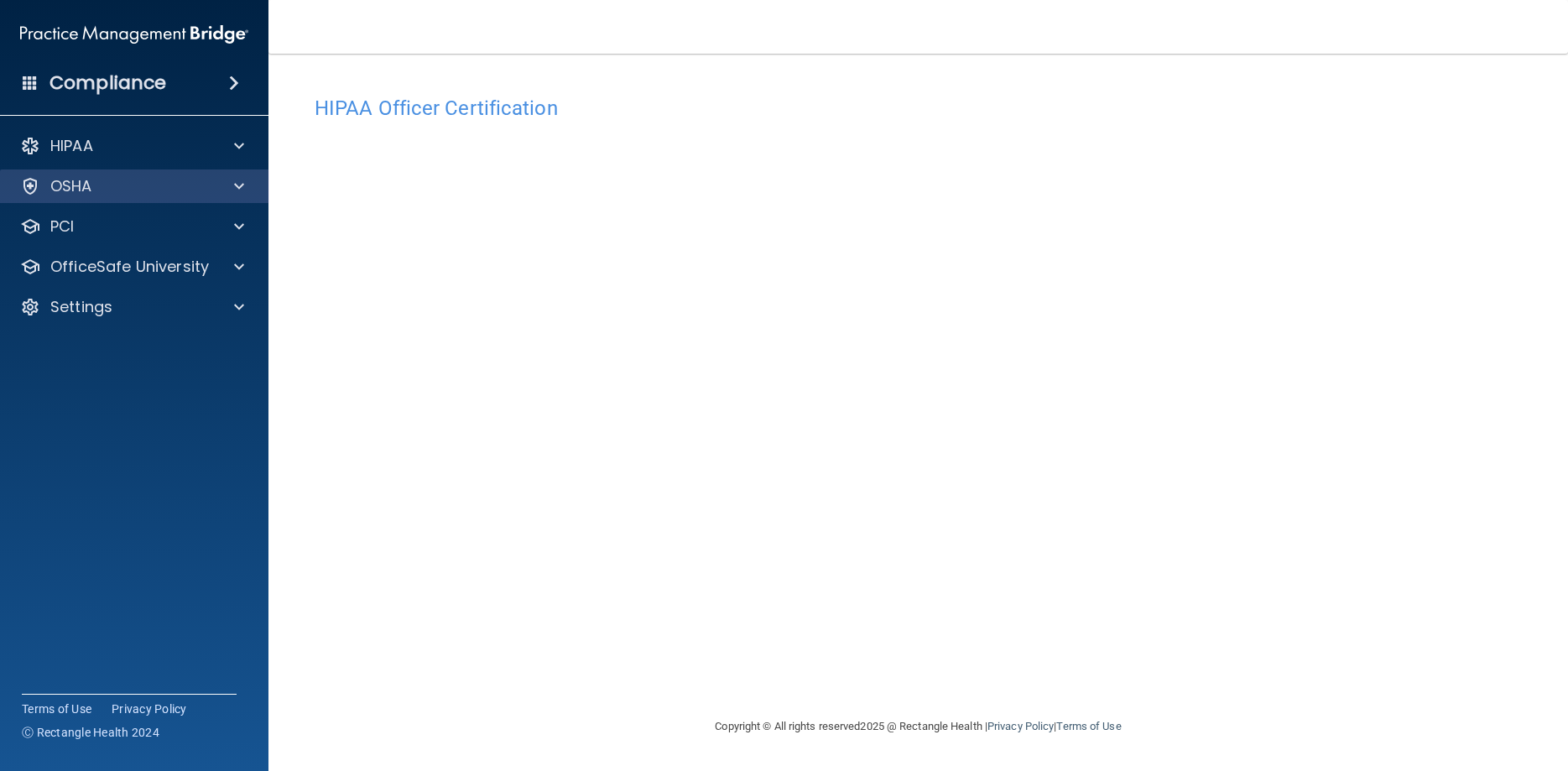
click at [174, 174] on div "OSHA" at bounding box center [134, 187] width 269 height 34
click at [237, 180] on span at bounding box center [239, 186] width 10 height 20
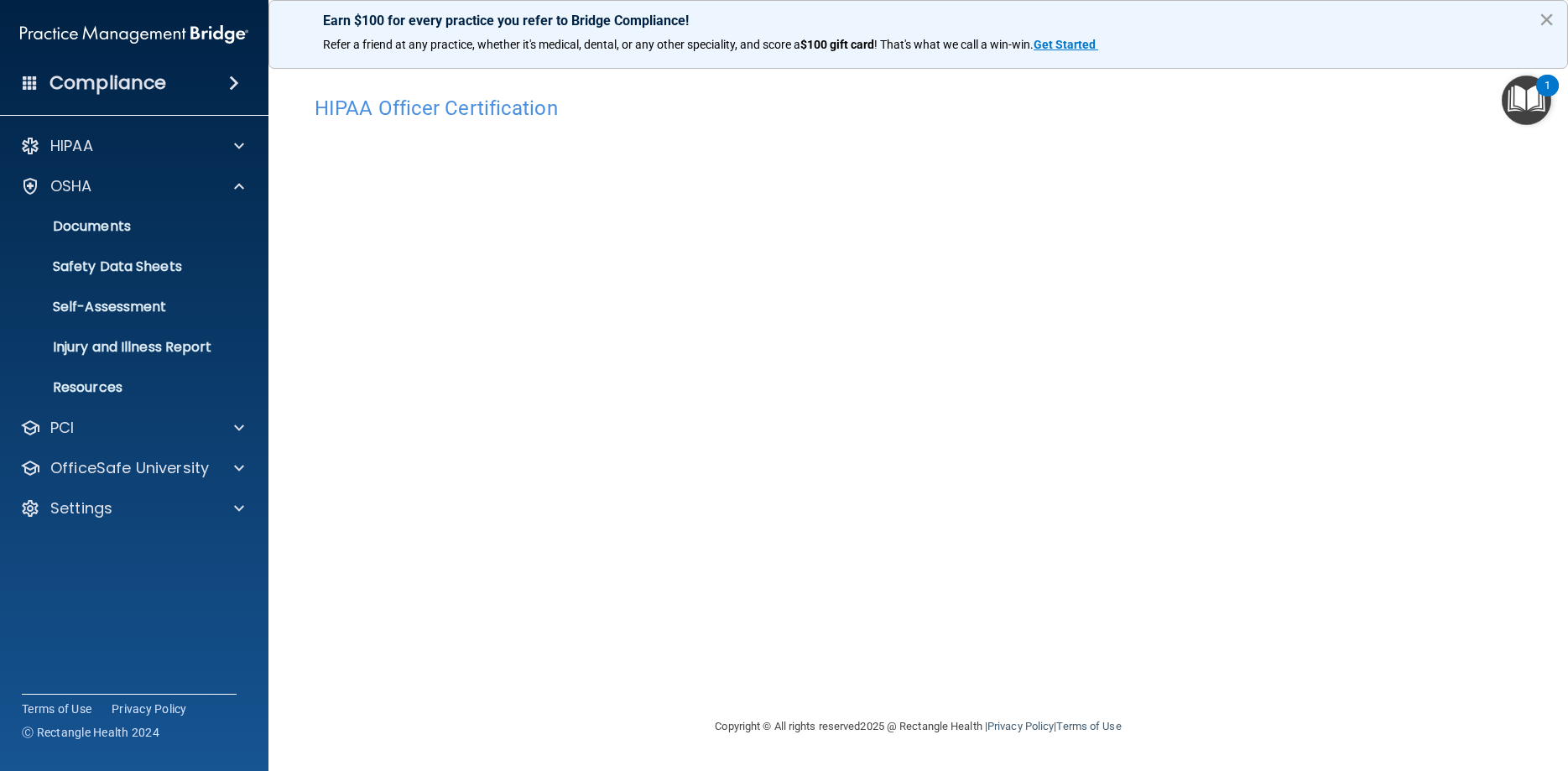
click at [1541, 23] on button "×" at bounding box center [1547, 19] width 16 height 27
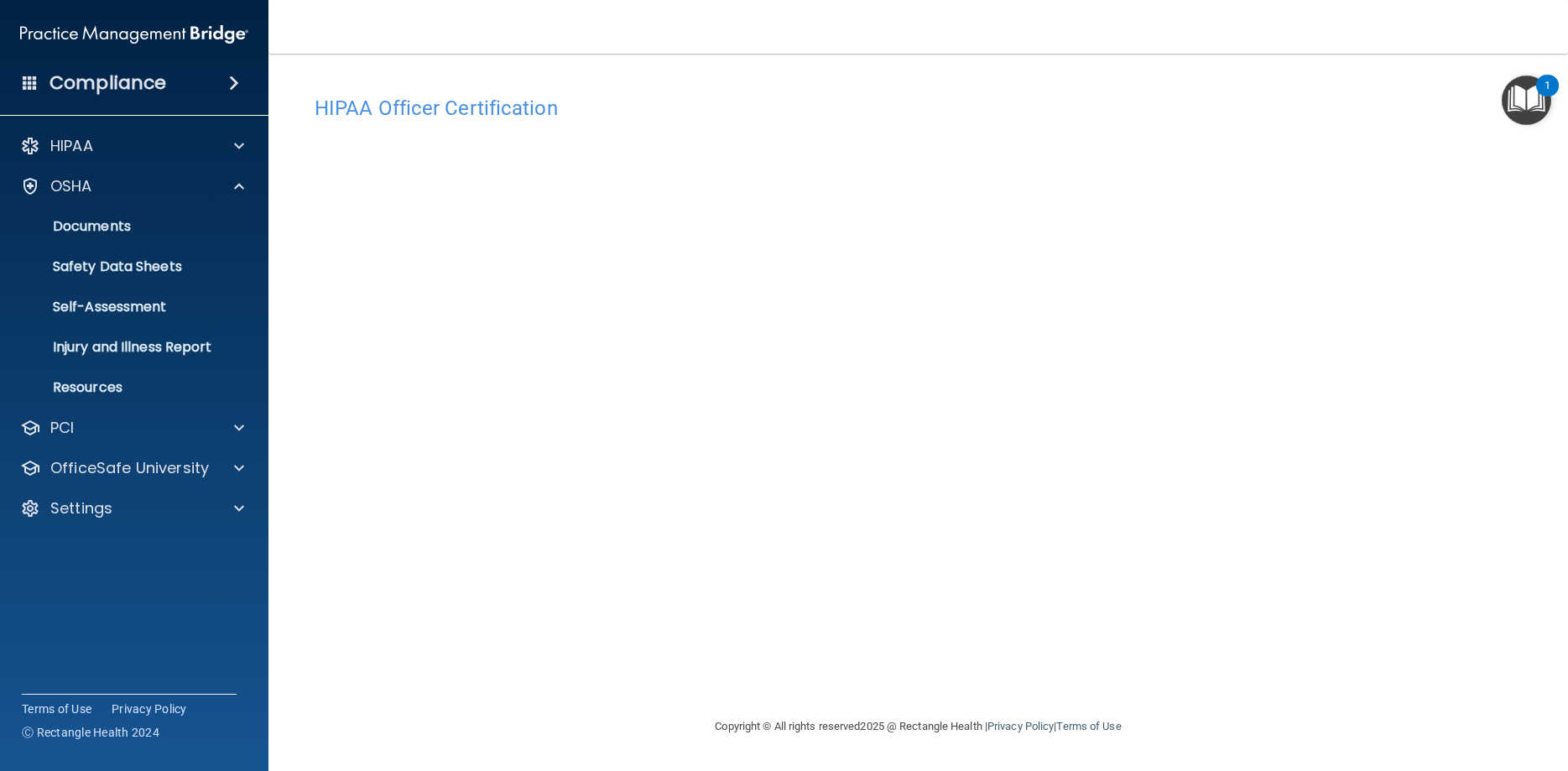
click at [231, 72] on div "Compliance" at bounding box center [134, 83] width 269 height 37
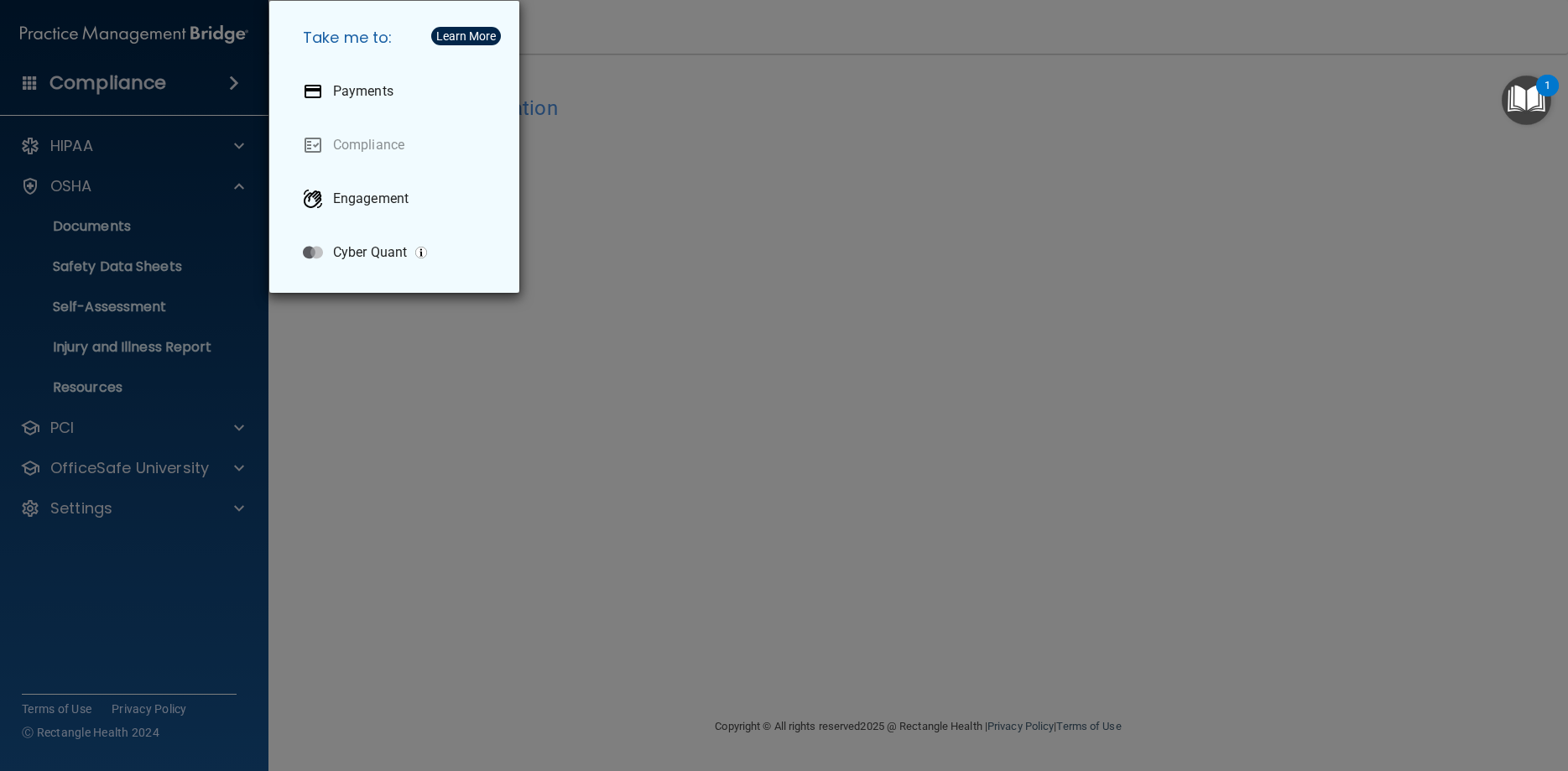
click at [143, 3] on div "Take me to: Payments Compliance Engagement Cyber Quant" at bounding box center [784, 385] width 1568 height 771
